Goal: Task Accomplishment & Management: Manage account settings

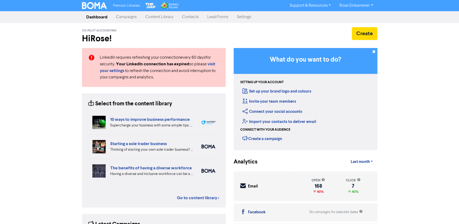
click at [125, 17] on link "Campaigns" at bounding box center [126, 17] width 29 height 11
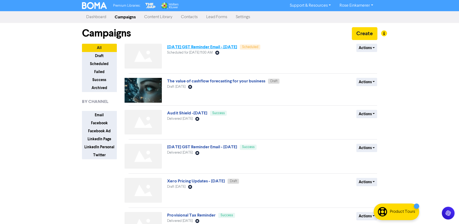
click at [208, 47] on link "[DATE] GST Reminder Email - [DATE]" at bounding box center [202, 46] width 70 height 5
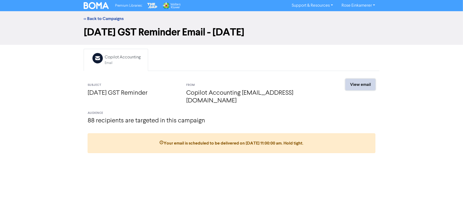
click at [355, 85] on link "View email" at bounding box center [360, 84] width 30 height 11
click at [111, 18] on link "<< Back to Campaigns" at bounding box center [104, 18] width 40 height 5
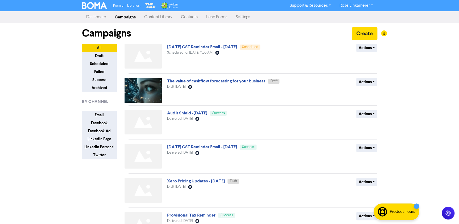
click at [183, 18] on link "Contacts" at bounding box center [189, 17] width 25 height 11
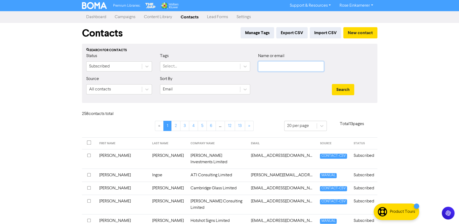
click at [293, 68] on input "text" at bounding box center [291, 66] width 66 height 10
type input "ham"
click at [332, 84] on button "Search" at bounding box center [343, 89] width 22 height 11
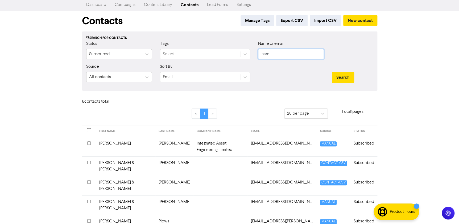
scroll to position [24, 0]
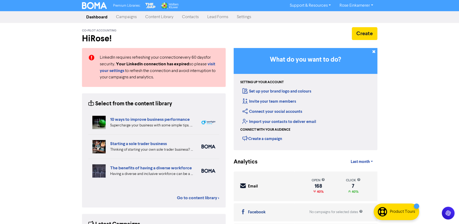
drag, startPoint x: 189, startPoint y: 19, endPoint x: 192, endPoint y: 21, distance: 3.1
click at [189, 19] on link "Contacts" at bounding box center [190, 17] width 25 height 11
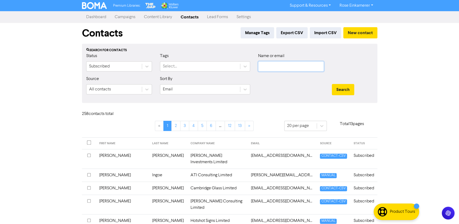
click at [287, 66] on input "text" at bounding box center [291, 66] width 66 height 10
type input "wicky"
click at [332, 84] on button "Search" at bounding box center [343, 89] width 22 height 11
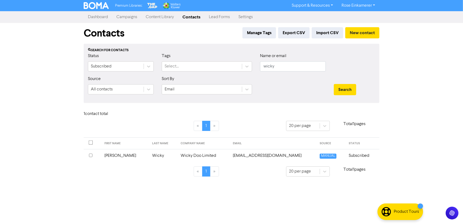
click at [258, 155] on td "[EMAIL_ADDRESS][DOMAIN_NAME]" at bounding box center [273, 155] width 87 height 13
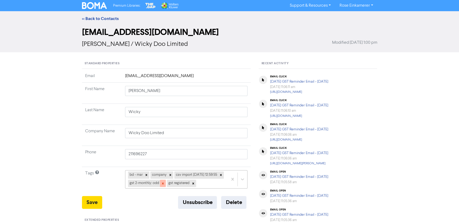
click at [165, 184] on icon at bounding box center [163, 183] width 4 height 4
click at [156, 182] on icon at bounding box center [154, 183] width 4 height 4
click at [93, 200] on button "Save" at bounding box center [92, 202] width 20 height 13
